Goal: Information Seeking & Learning: Learn about a topic

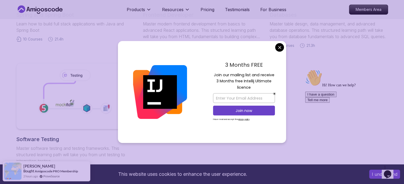
scroll to position [333, 0]
click at [284, 47] on div "3 Months FREE Join our mailing list and receive 3 Months free Intellij Ultimate…" at bounding box center [244, 92] width 84 height 102
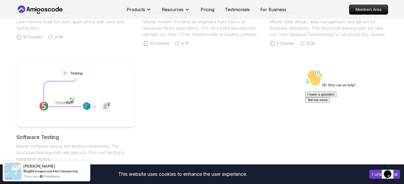
click at [276, 47] on body "This website uses cookies to enhance the user experience. I understand Products…" at bounding box center [202, 61] width 404 height 789
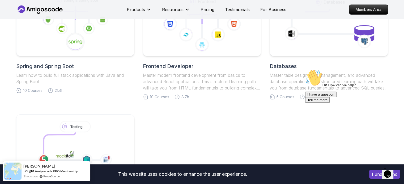
scroll to position [358, 0]
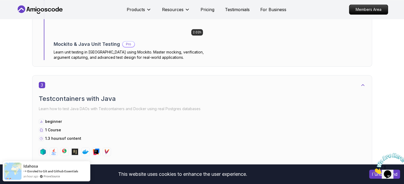
scroll to position [628, 0]
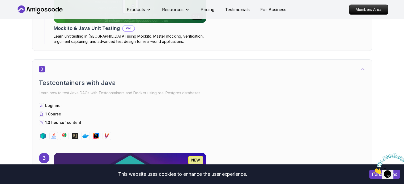
click at [281, 48] on body "This website uses cookies to enhance the user experience. I understand Products…" at bounding box center [202, 180] width 404 height 1616
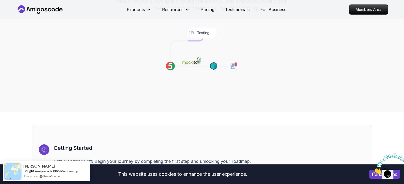
scroll to position [0, 0]
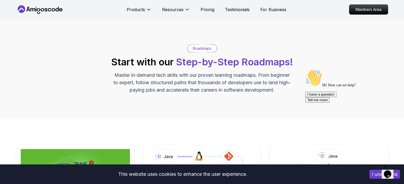
click at [294, 75] on div "Roadmaps Start with our Step-by-Step Roadmaps! Master in-demand tech skills wit…" at bounding box center [202, 69] width 372 height 49
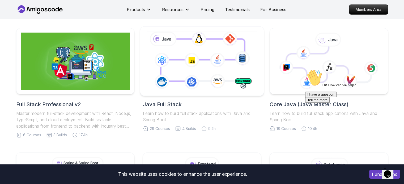
scroll to position [117, 0]
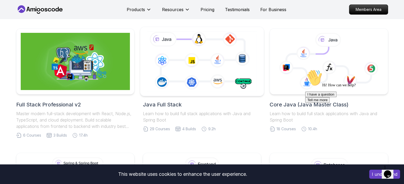
click at [205, 60] on icon at bounding box center [202, 61] width 112 height 62
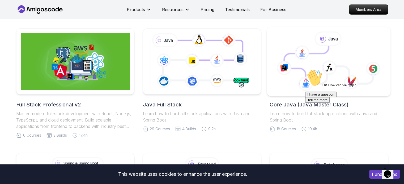
click at [331, 65] on icon at bounding box center [329, 68] width 15 height 15
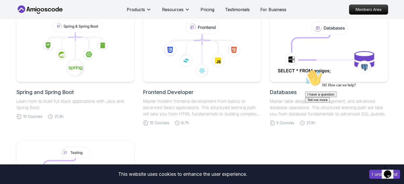
scroll to position [261, 0]
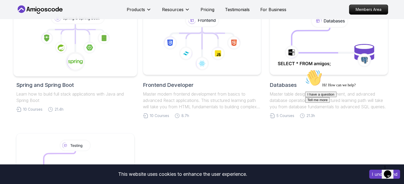
click at [100, 50] on icon at bounding box center [75, 42] width 115 height 60
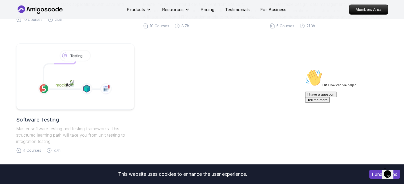
scroll to position [366, 0]
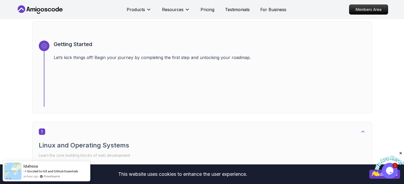
scroll to position [171, 0]
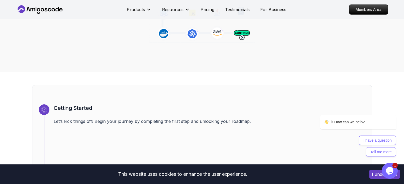
scroll to position [0, 0]
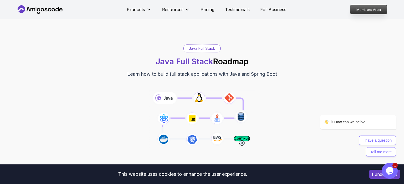
click at [362, 7] on p "Members Area" at bounding box center [368, 9] width 37 height 9
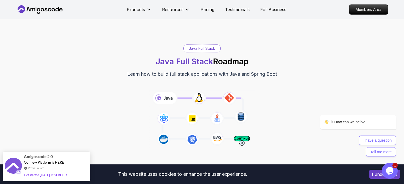
click at [206, 14] on div "Products Resources Pricing Testimonials For Business" at bounding box center [207, 9] width 160 height 11
click at [207, 13] on div "Products Resources Pricing Testimonials For Business" at bounding box center [207, 9] width 160 height 11
click at [209, 8] on p "Pricing" at bounding box center [207, 9] width 14 height 6
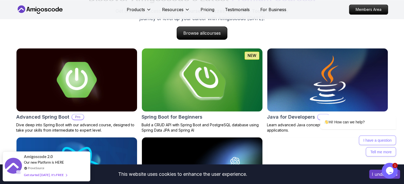
scroll to position [539, 0]
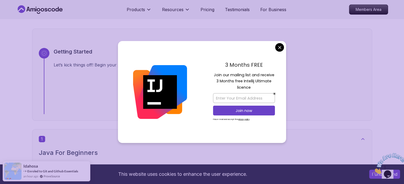
scroll to position [164, 0]
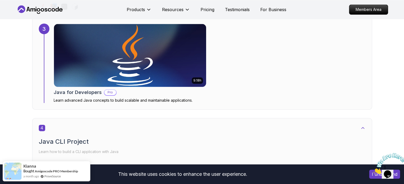
scroll to position [719, 0]
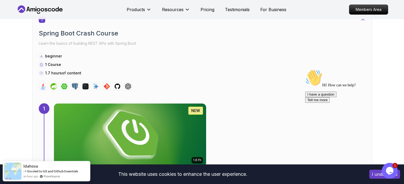
scroll to position [288, 0]
